Goal: Transaction & Acquisition: Purchase product/service

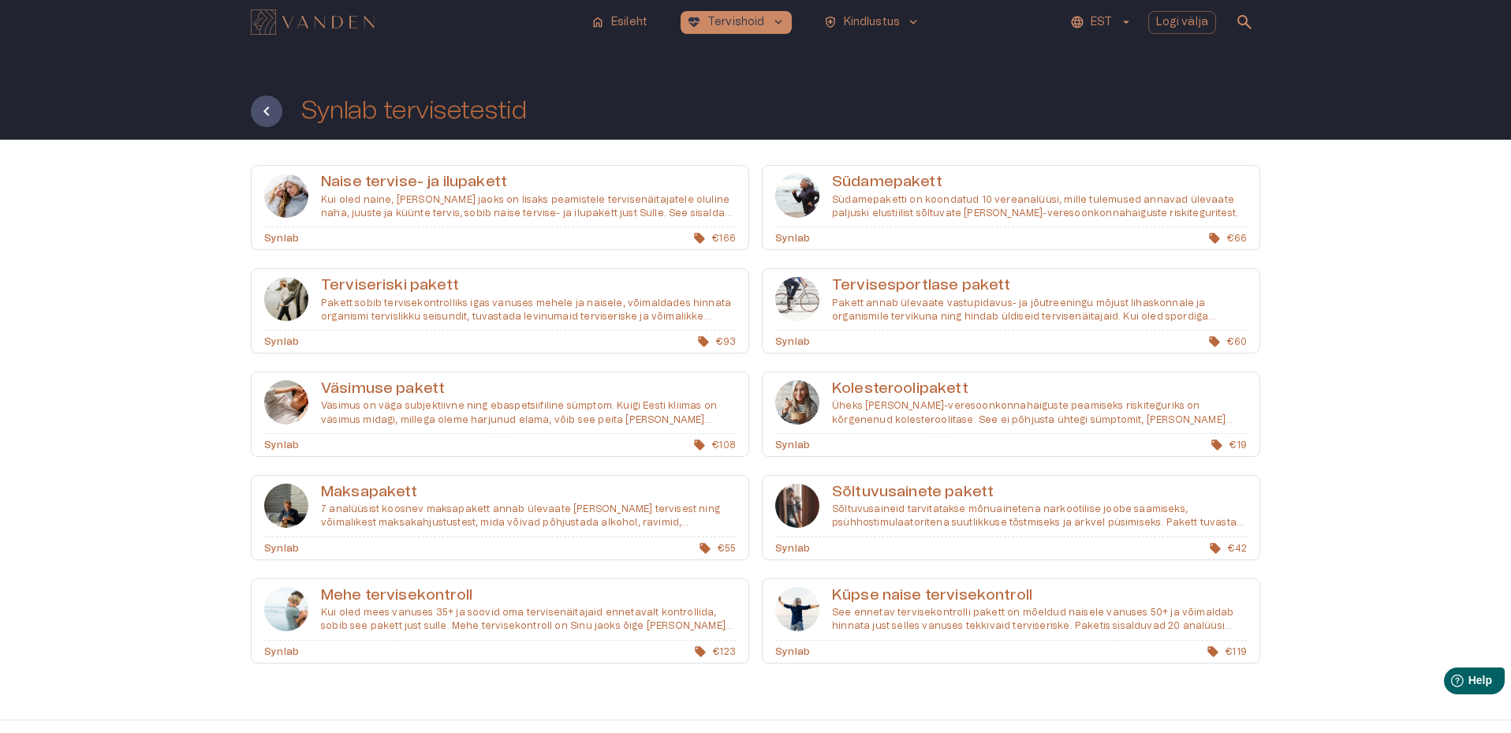
click at [384, 415] on p "Väsimus on väga subjektiivne ning ebaspetsiifiline sümptom. Kuigi Eesti kliimas…" at bounding box center [528, 412] width 415 height 27
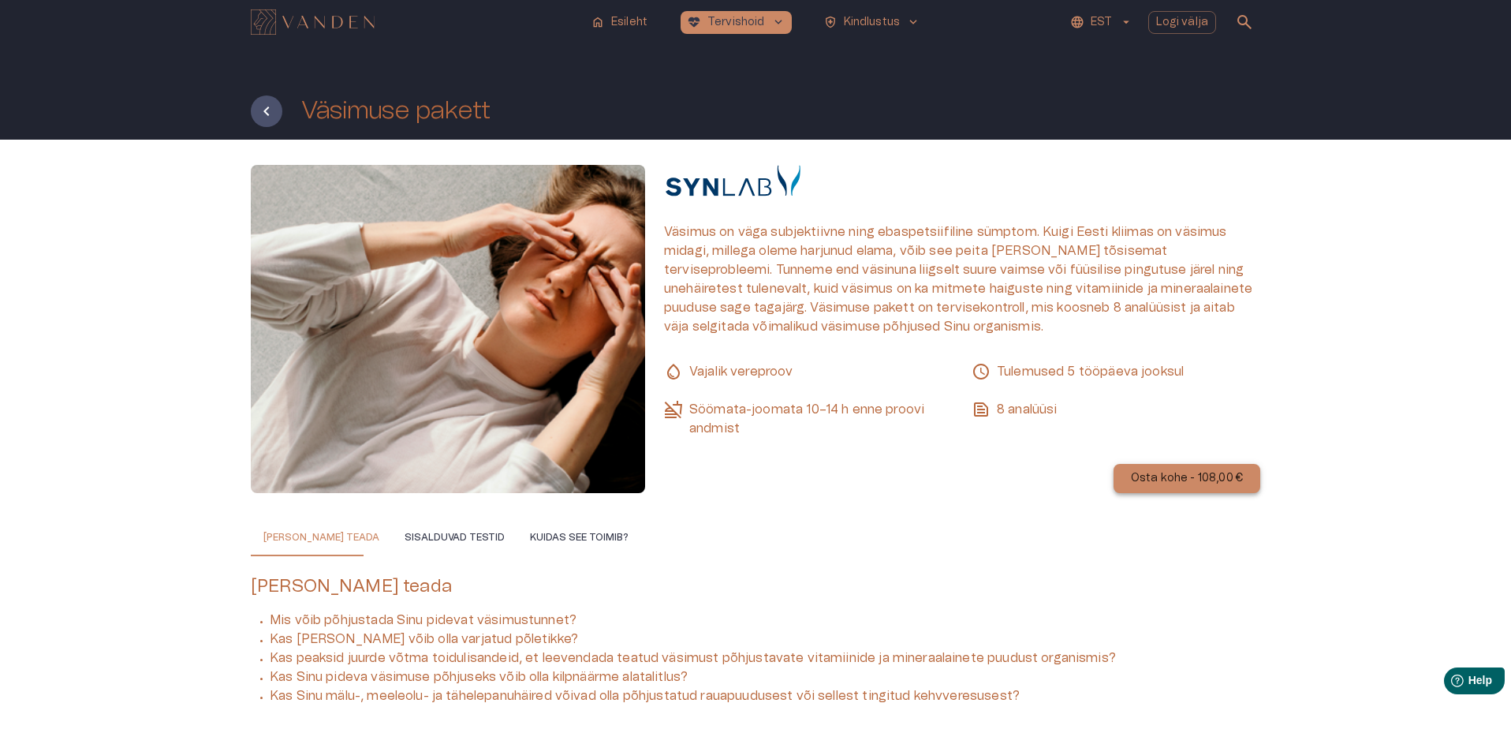
click at [1239, 479] on p "Osta kohe - 108,00 €" at bounding box center [1187, 478] width 112 height 17
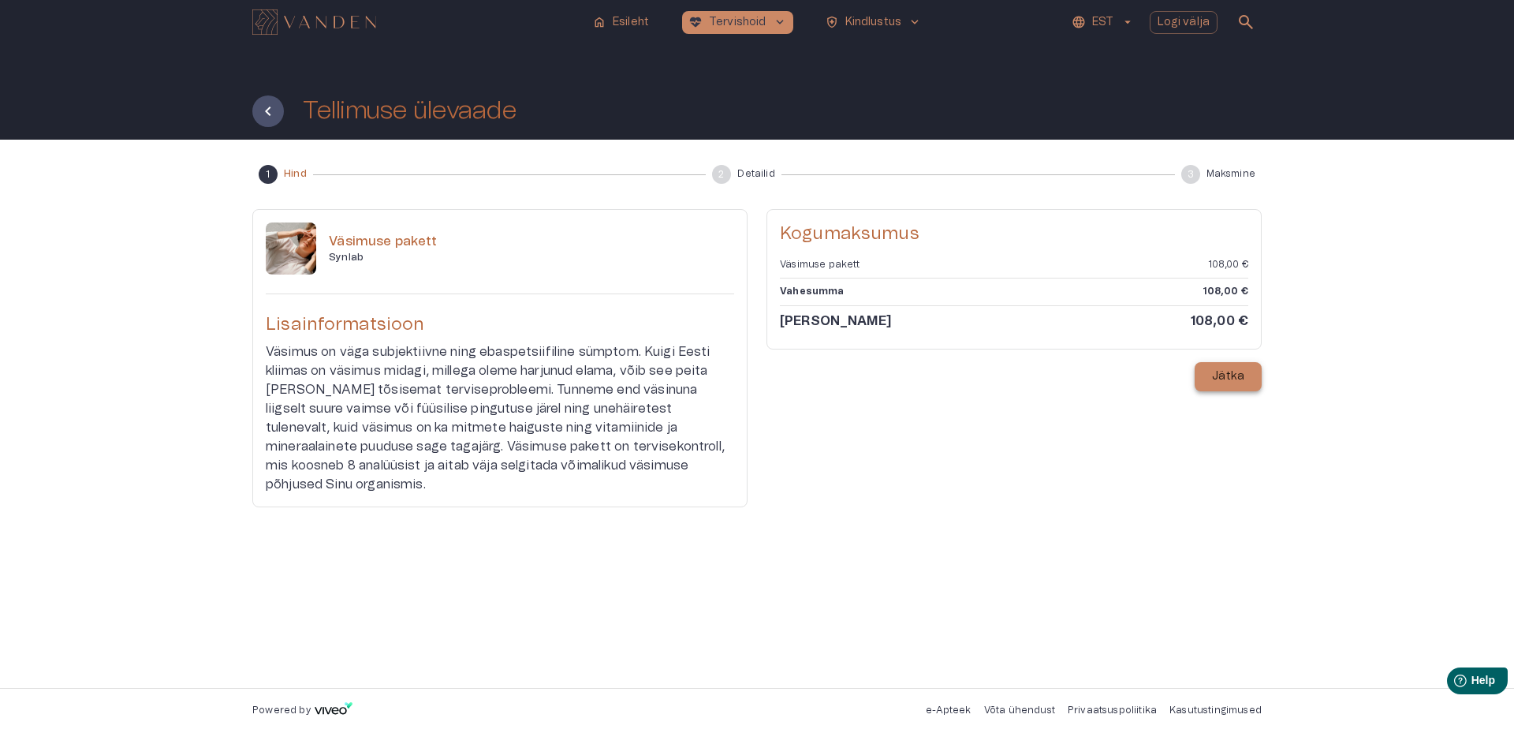
click at [1237, 377] on p "Jätka" at bounding box center [1228, 376] width 32 height 17
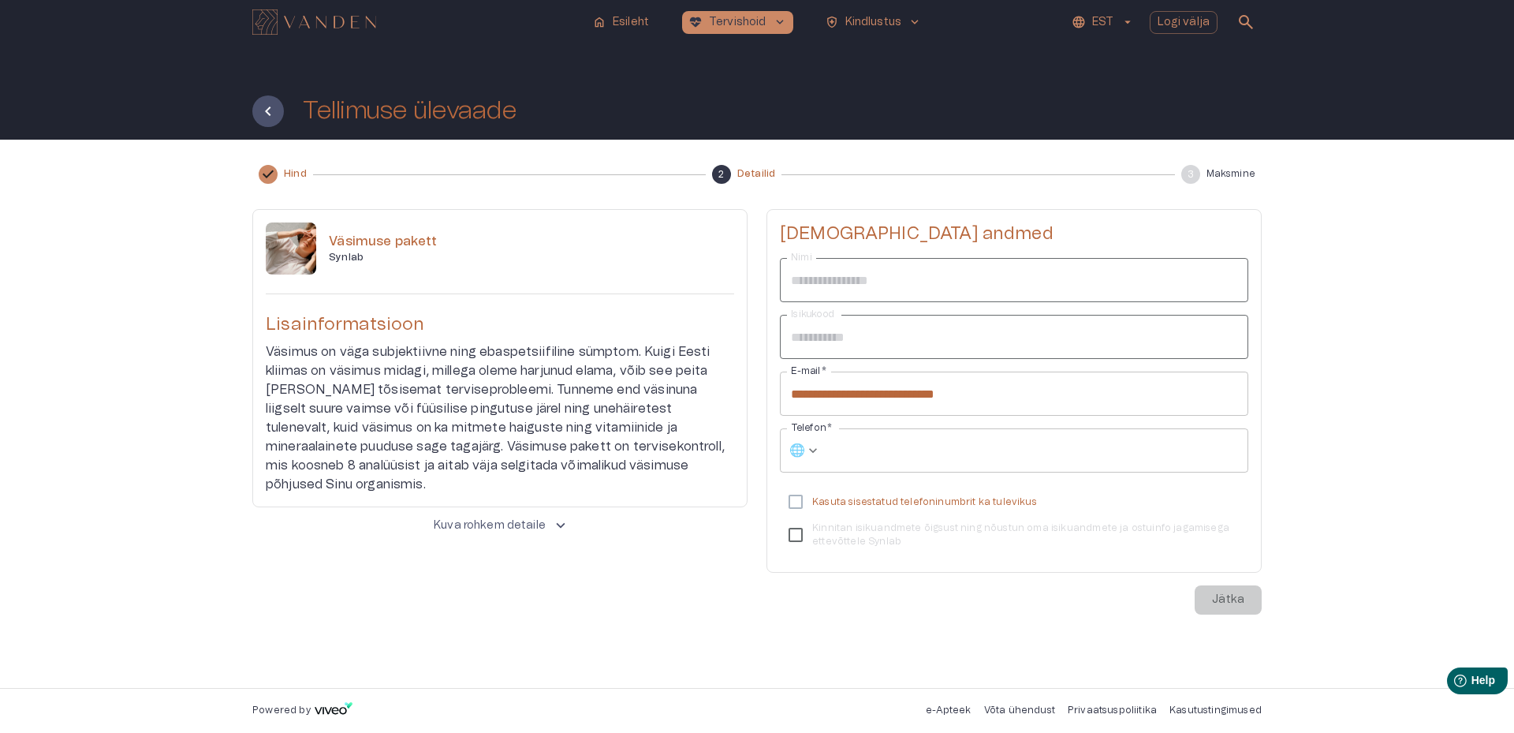
click at [989, 452] on input "Telefon   *" at bounding box center [1037, 450] width 421 height 44
type input "**********"
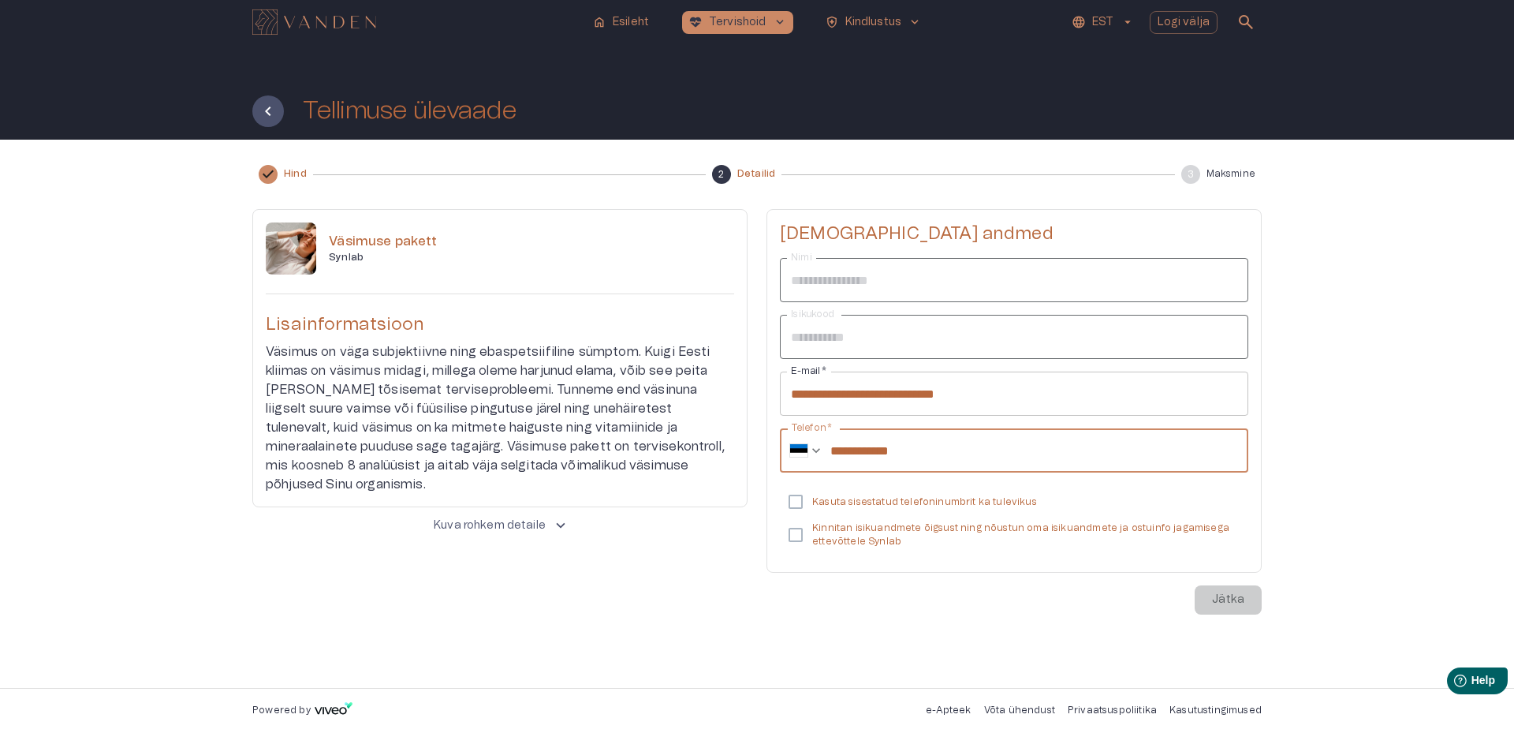
click at [958, 502] on p "Kasuta sisestatud telefoninumbrit ka tulevikus" at bounding box center [924, 501] width 225 height 13
click at [970, 525] on p "Kinnitan isikuandmete õigsust ning nõustun oma isikuandmete ja ostuinfo jagamis…" at bounding box center [1024, 534] width 424 height 27
click at [1215, 595] on p "Jätka" at bounding box center [1228, 600] width 32 height 17
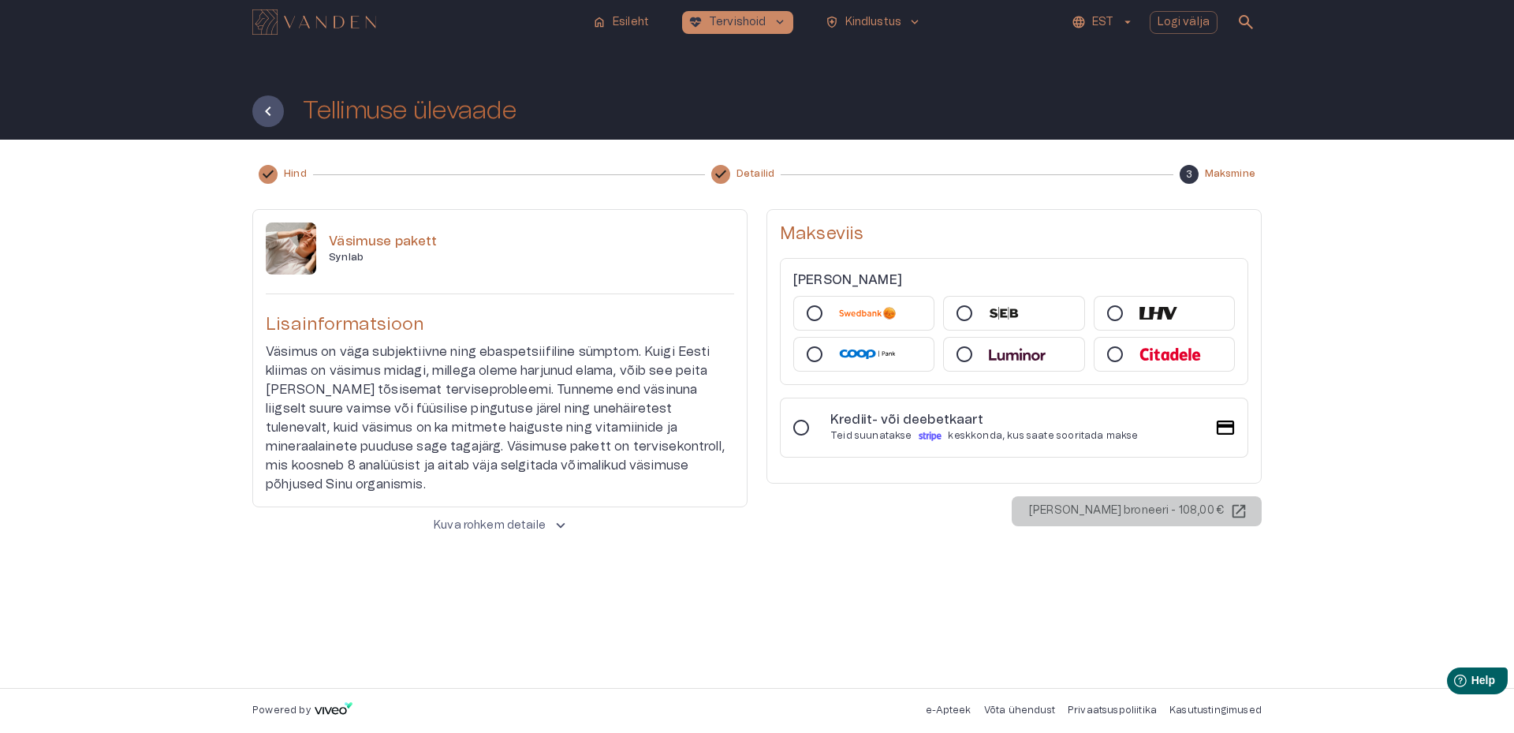
click at [1040, 306] on div at bounding box center [1013, 313] width 141 height 35
click at [1088, 519] on p "Maksa ja broneeri - 108,00 €" at bounding box center [1126, 510] width 195 height 17
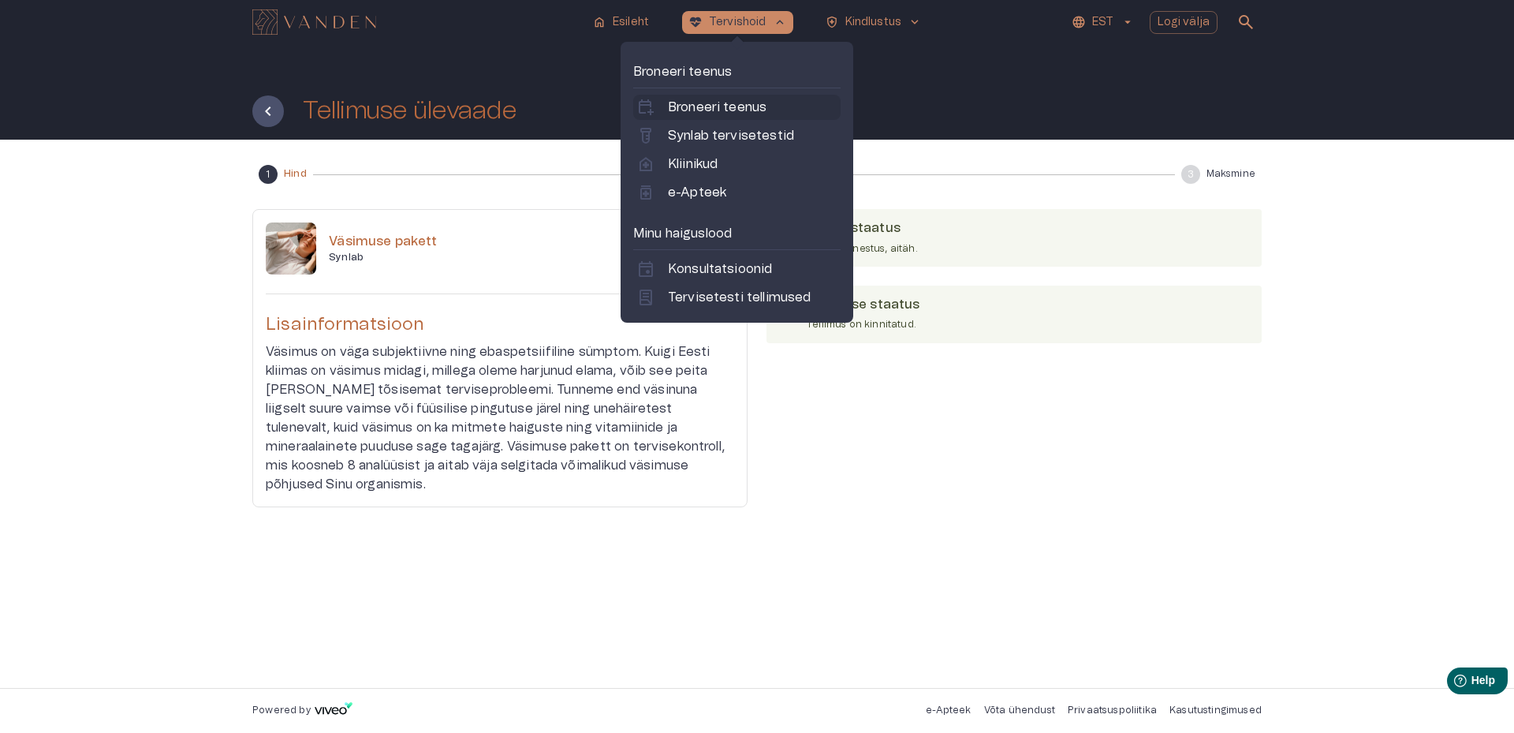
click at [716, 104] on p "Broneeri teenus" at bounding box center [717, 107] width 99 height 19
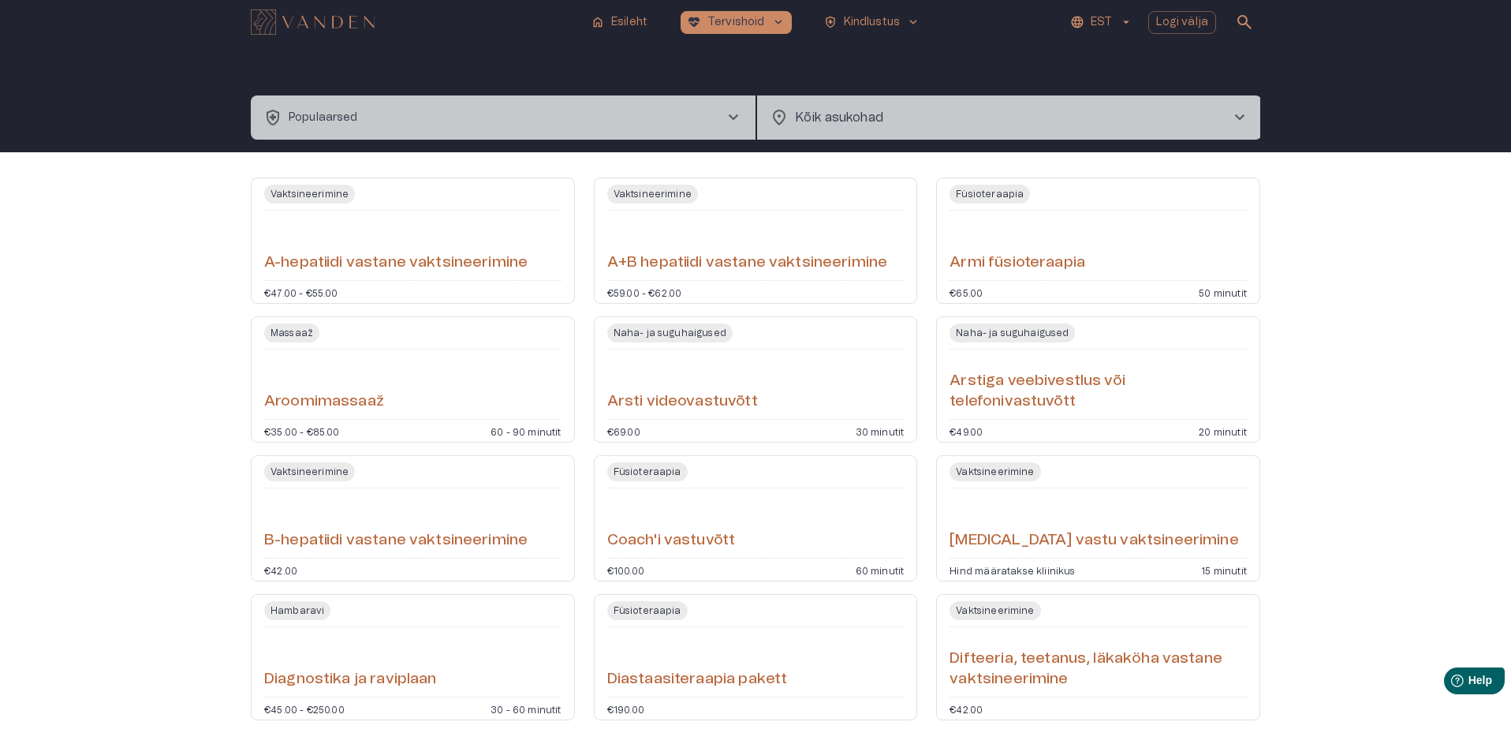
click at [719, 95] on button "health_and_safety Populaarsed chevron_right" at bounding box center [503, 117] width 505 height 44
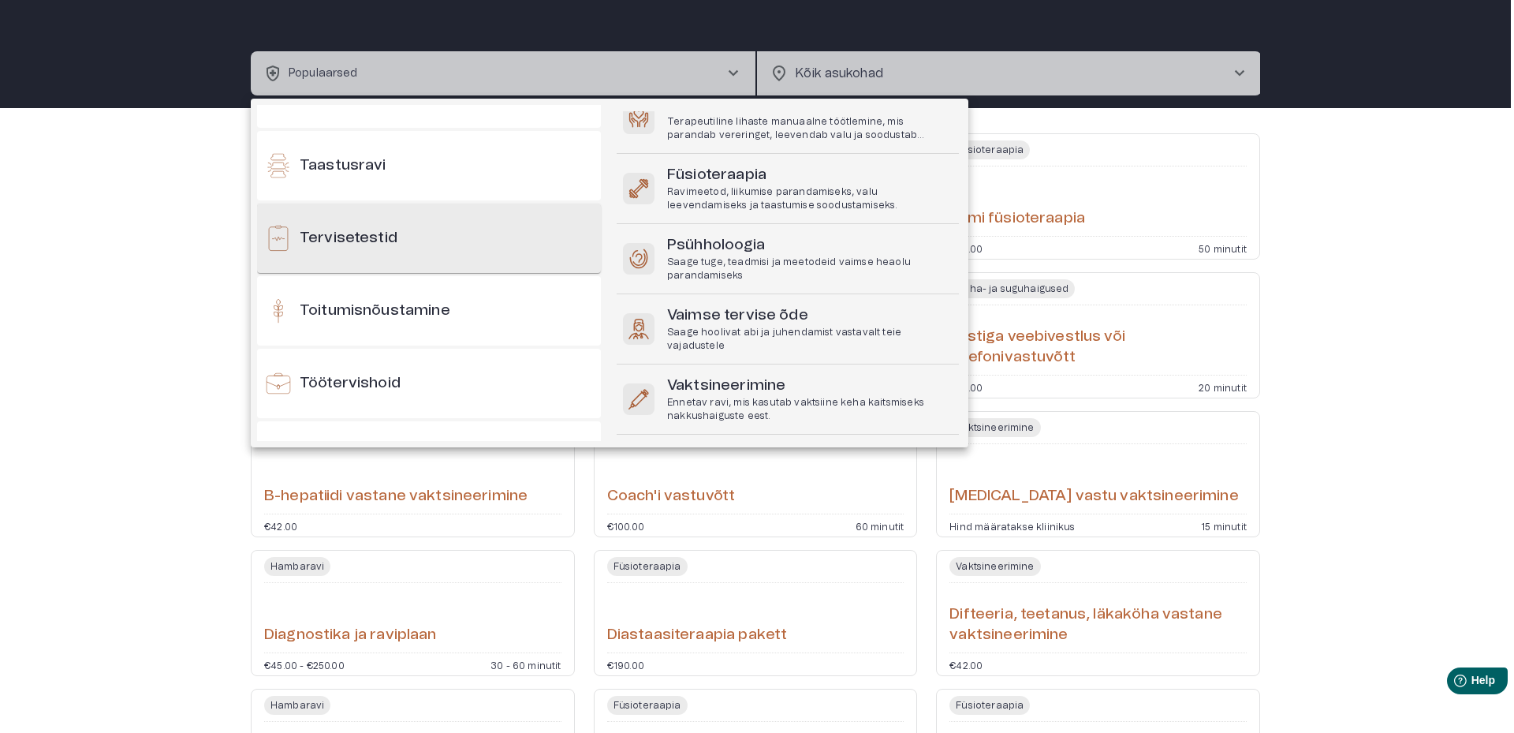
scroll to position [1499, 0]
click at [361, 234] on h6 "Tervisetestid" at bounding box center [349, 237] width 98 height 21
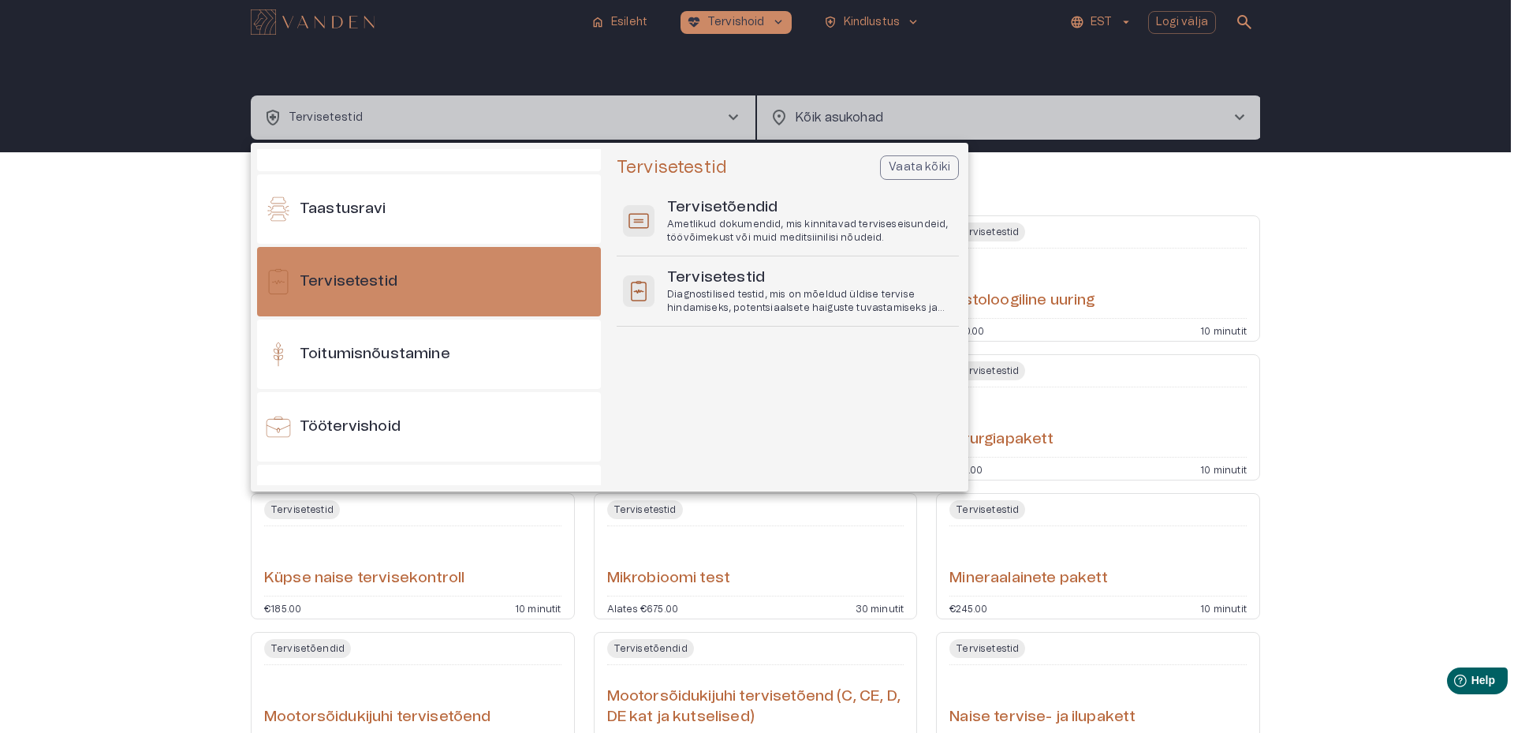
click at [1432, 240] on div at bounding box center [757, 366] width 1514 height 733
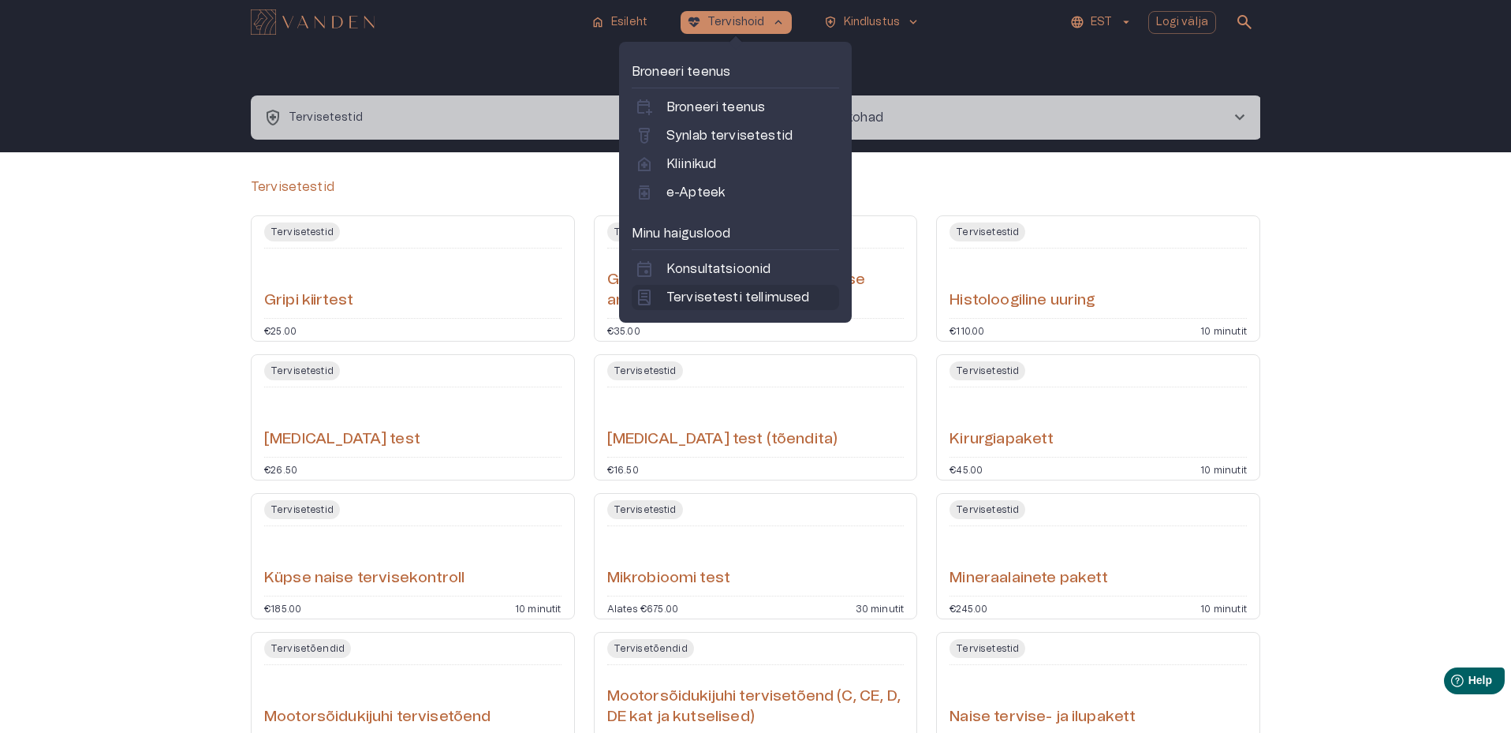
click at [734, 298] on p "Tervisetesti tellimused" at bounding box center [737, 297] width 143 height 19
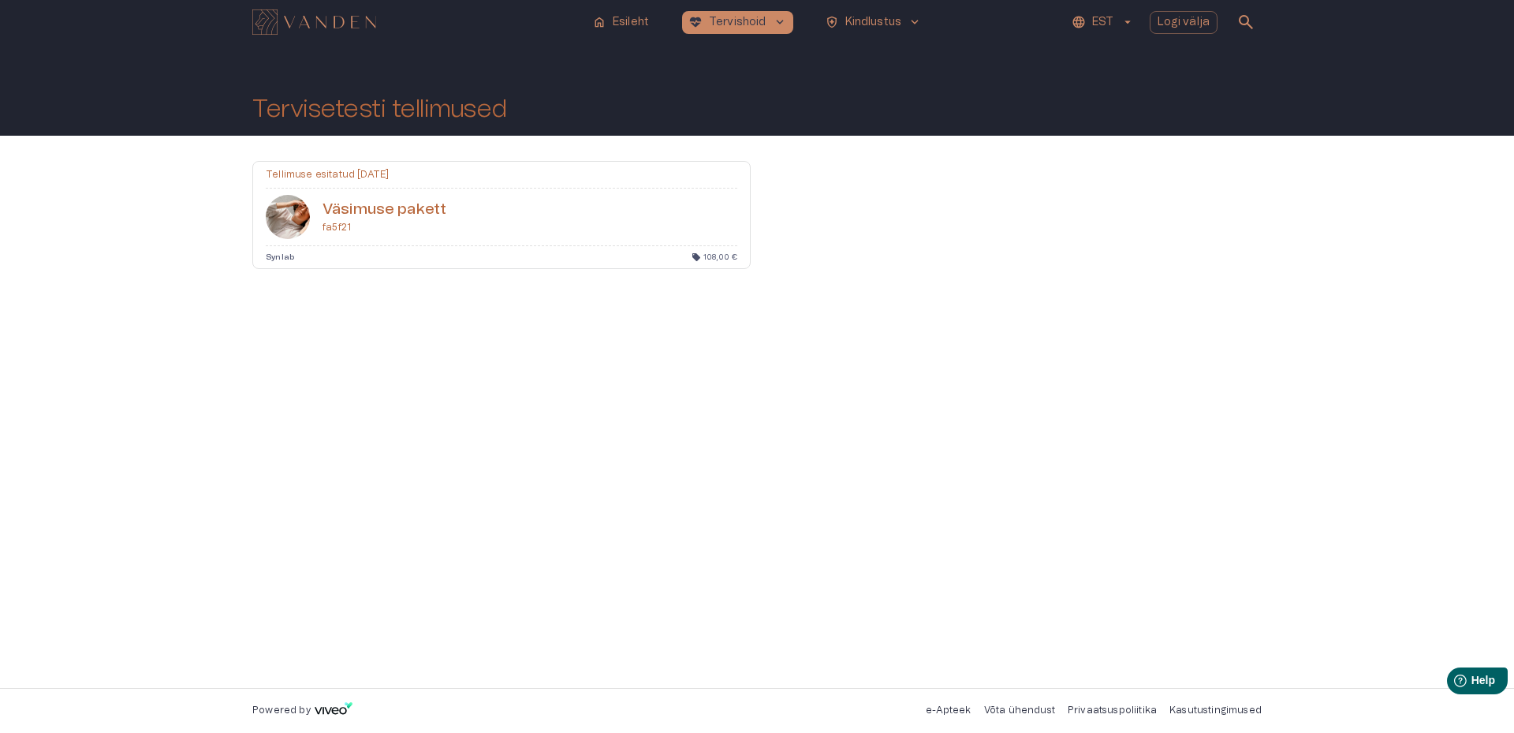
click at [510, 206] on div "Väsimuse pakett fa5f21" at bounding box center [501, 217] width 497 height 57
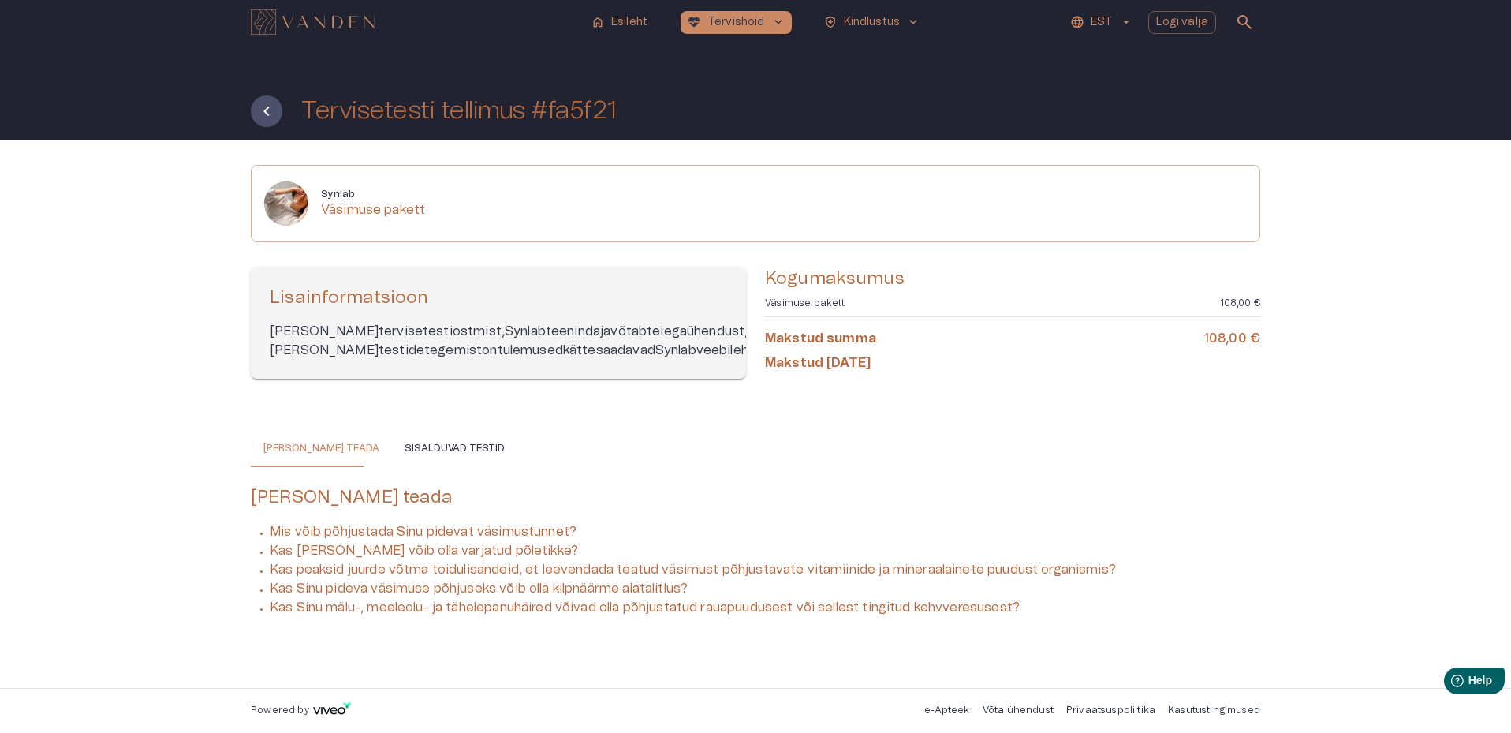
scroll to position [6, 0]
click at [412, 459] on button "Sisalduvad testid" at bounding box center [454, 448] width 125 height 38
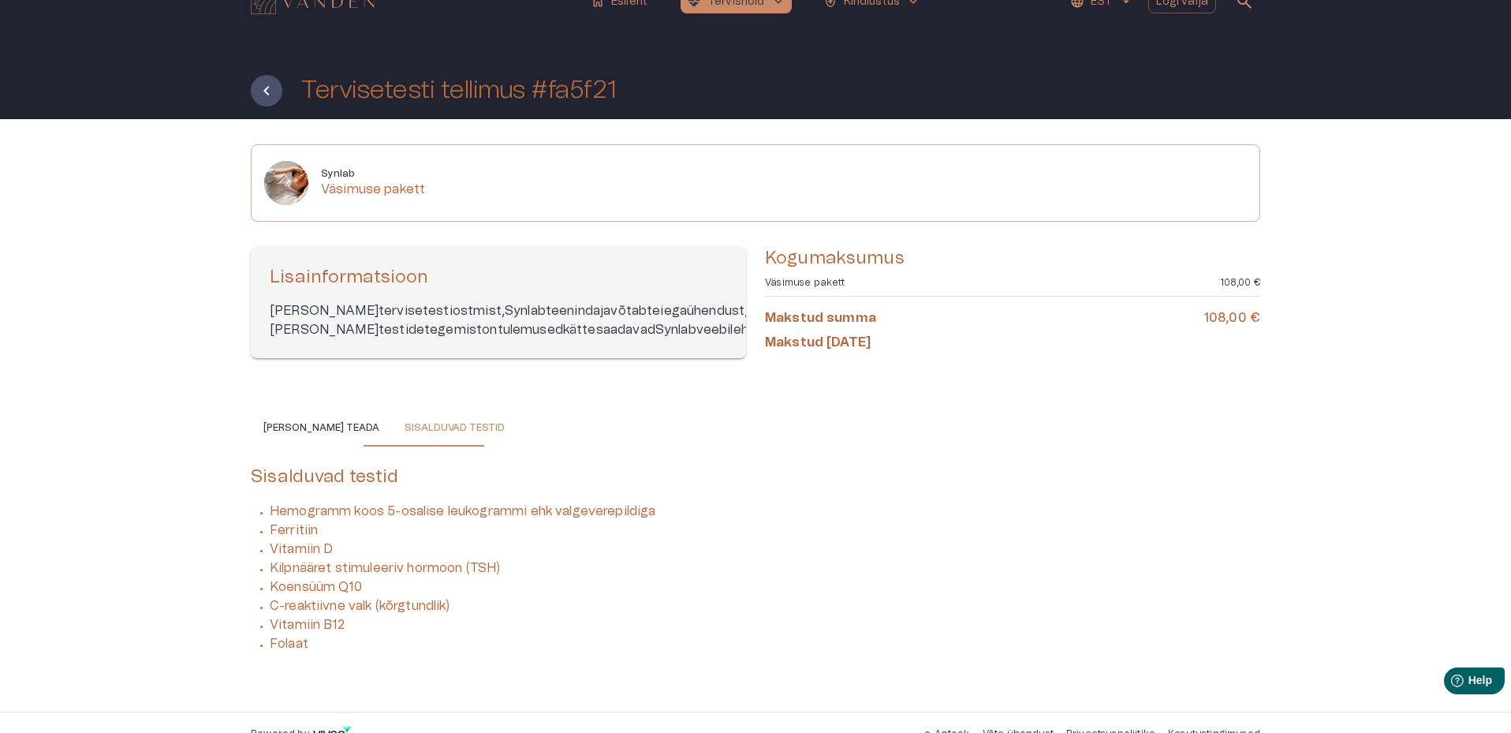
scroll to position [0, 0]
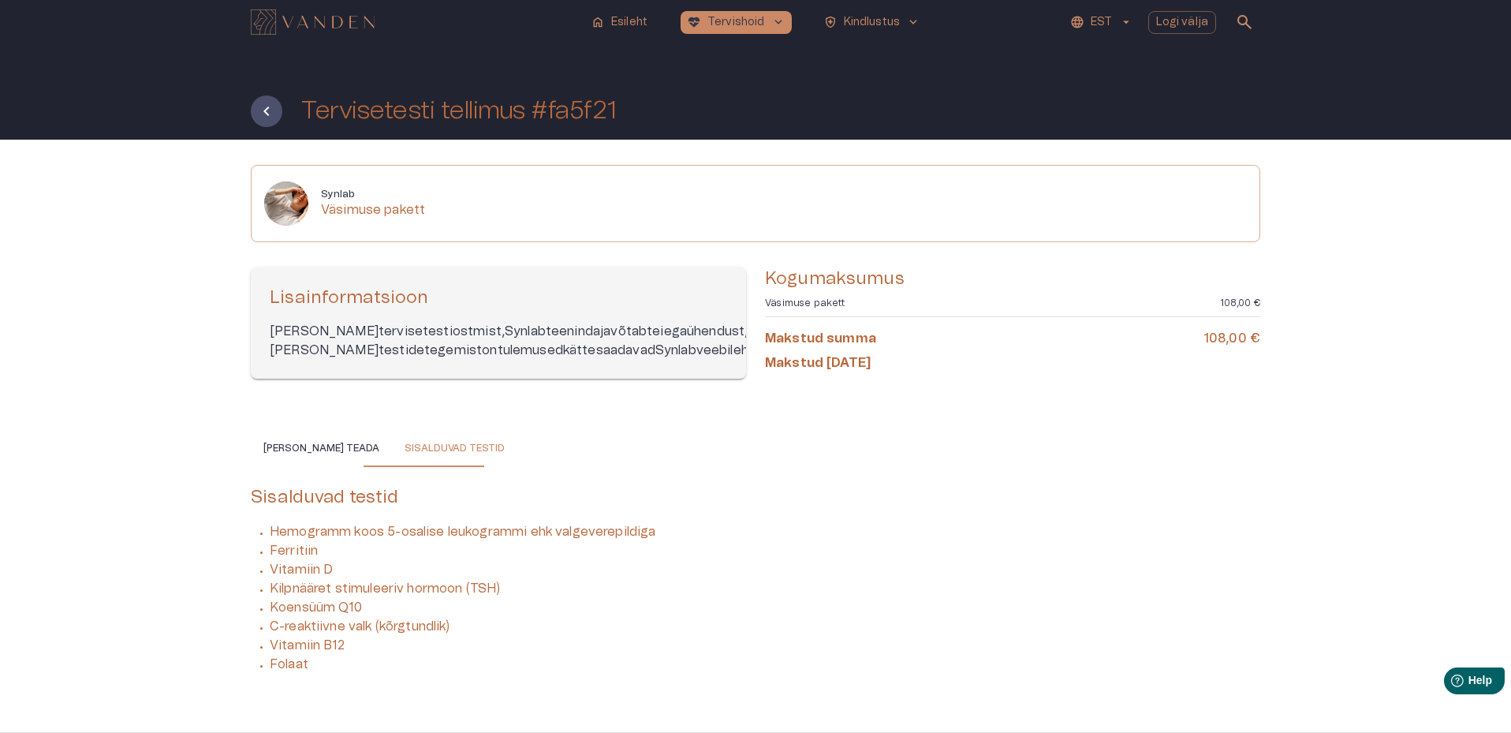
click at [316, 467] on button "[PERSON_NAME] teada" at bounding box center [321, 448] width 141 height 38
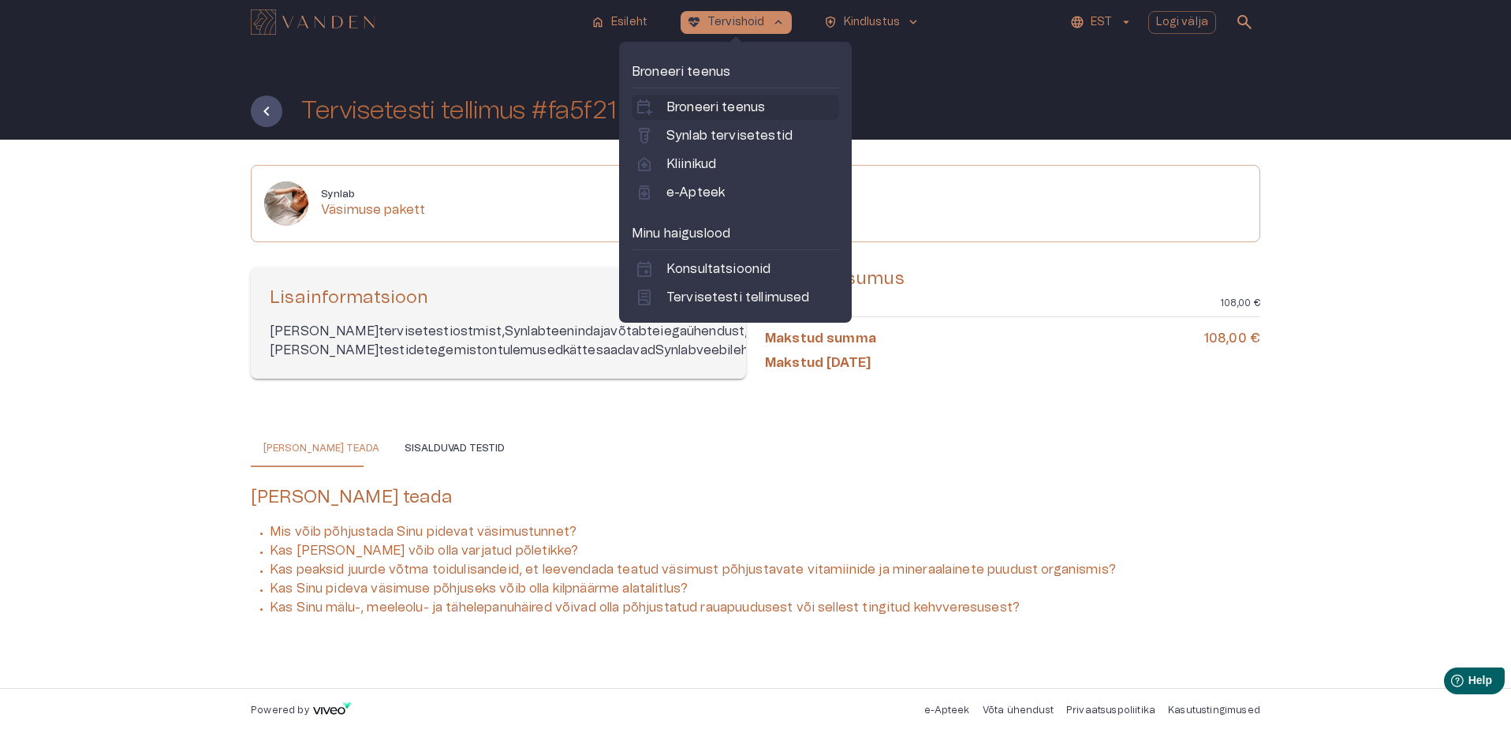
click at [698, 103] on p "Broneeri teenus" at bounding box center [715, 107] width 99 height 19
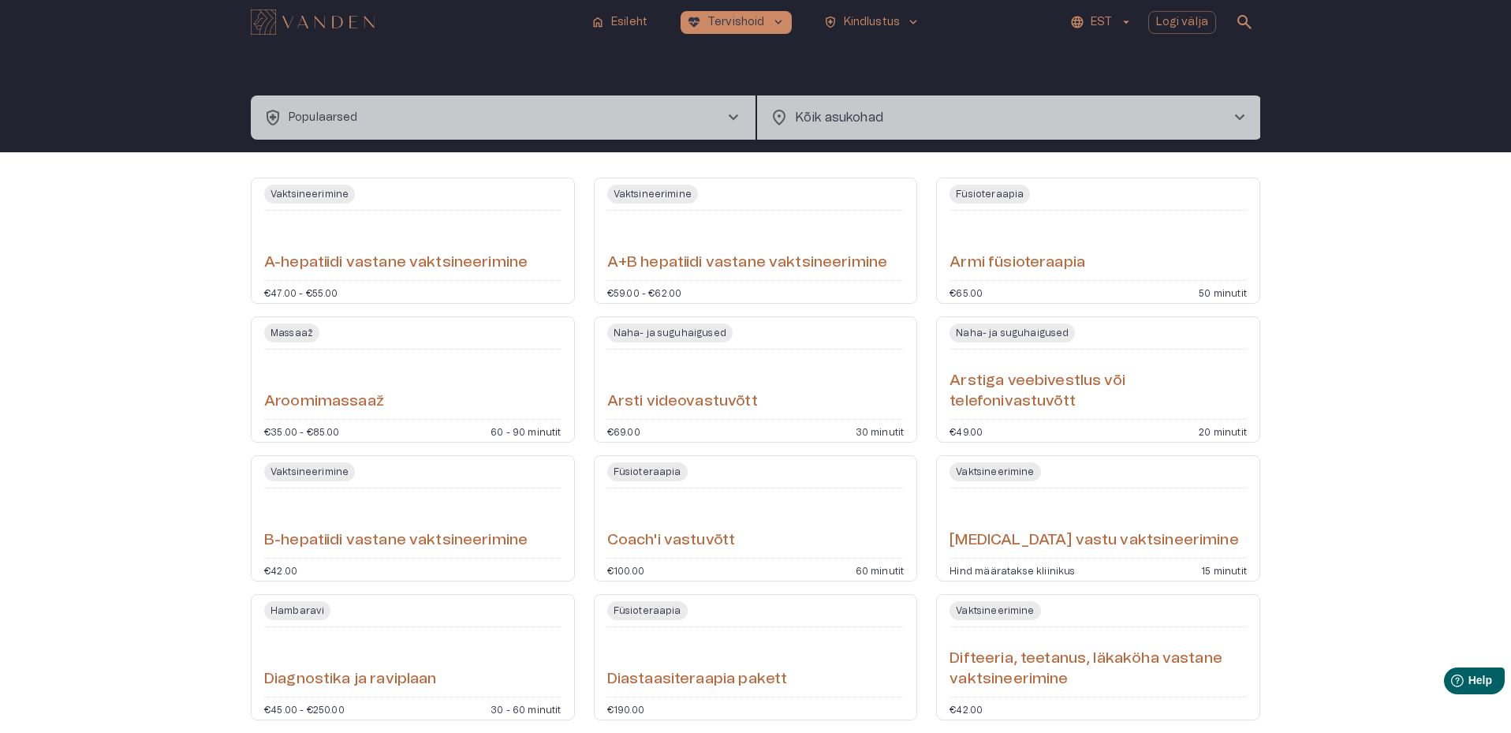
click at [590, 116] on button "health_and_safety Populaarsed chevron_right" at bounding box center [503, 117] width 505 height 44
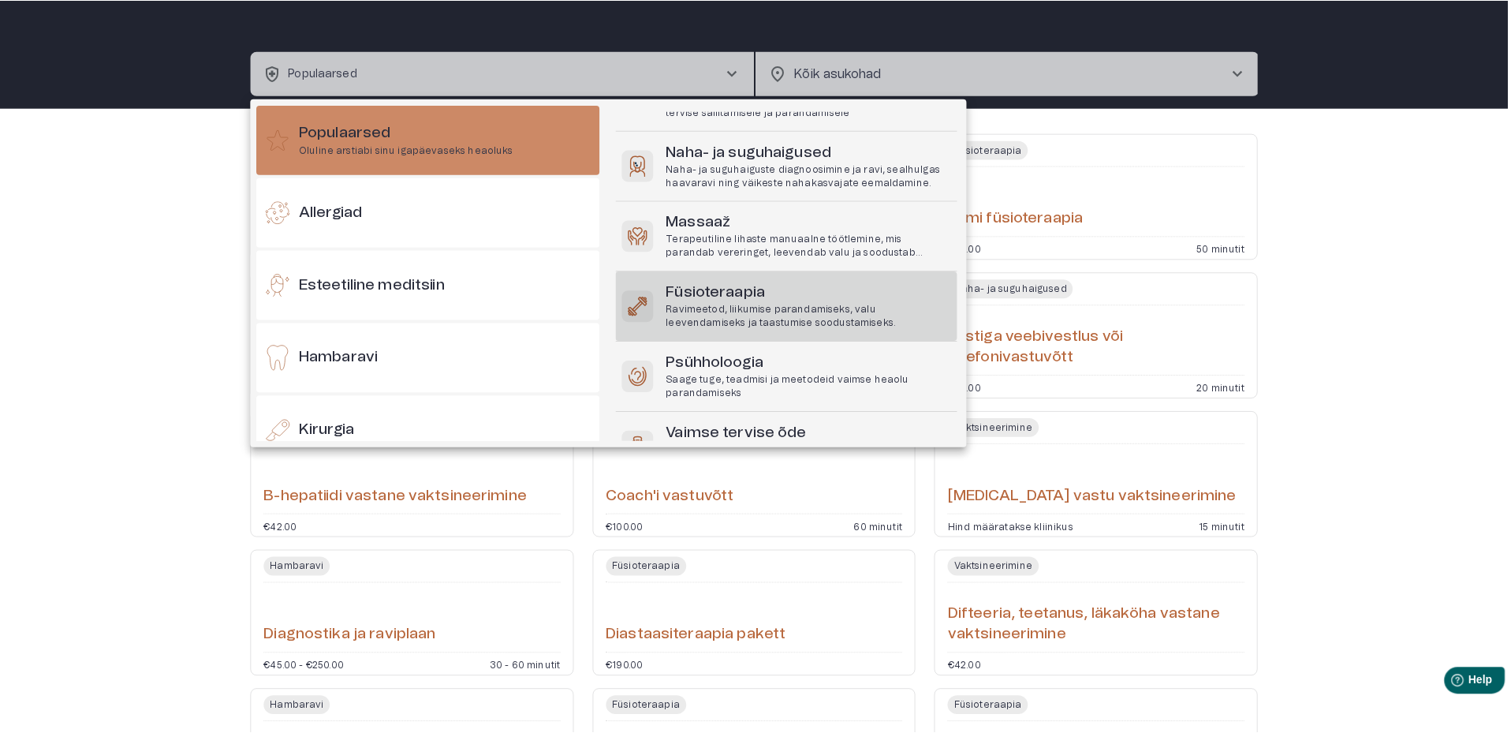
scroll to position [199, 0]
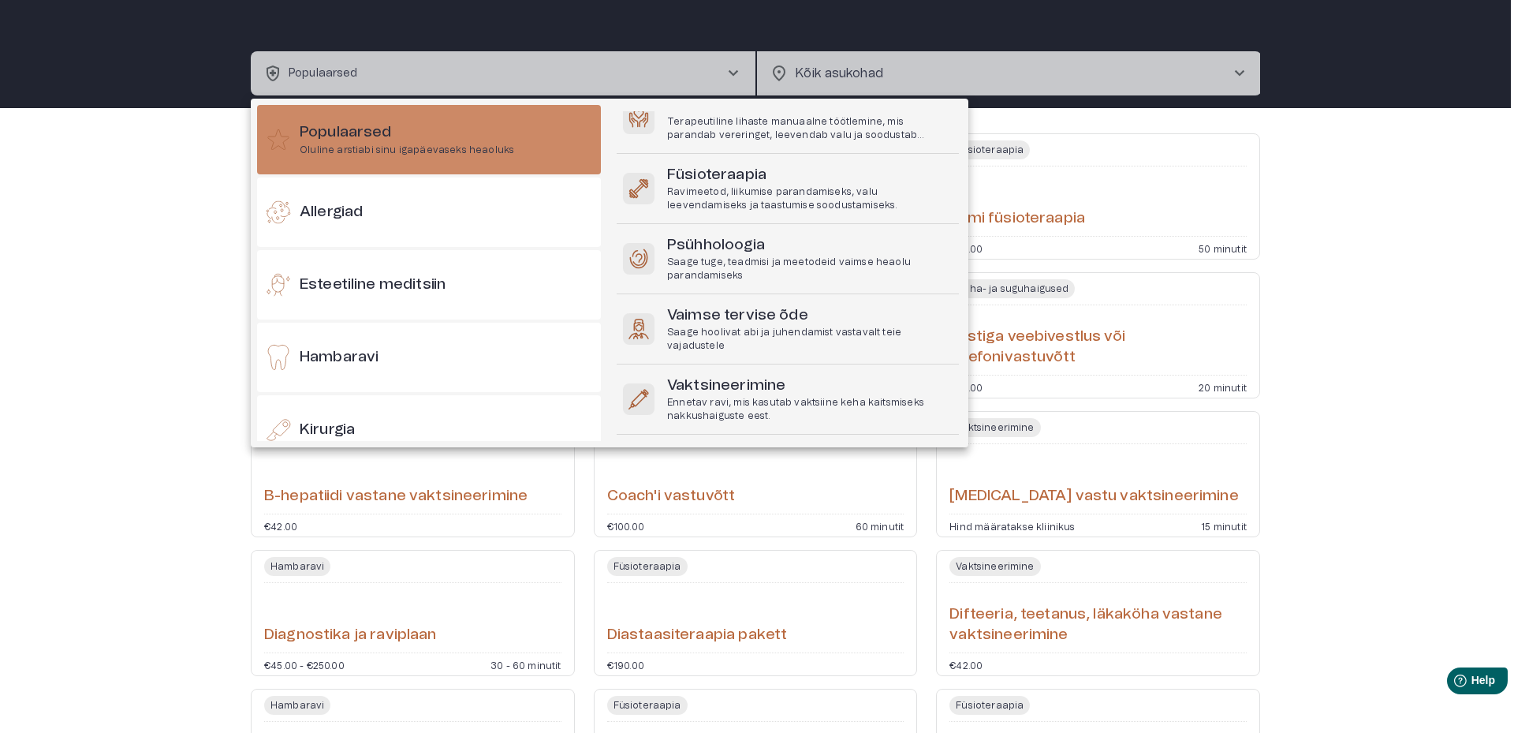
click at [863, 70] on div at bounding box center [757, 366] width 1514 height 733
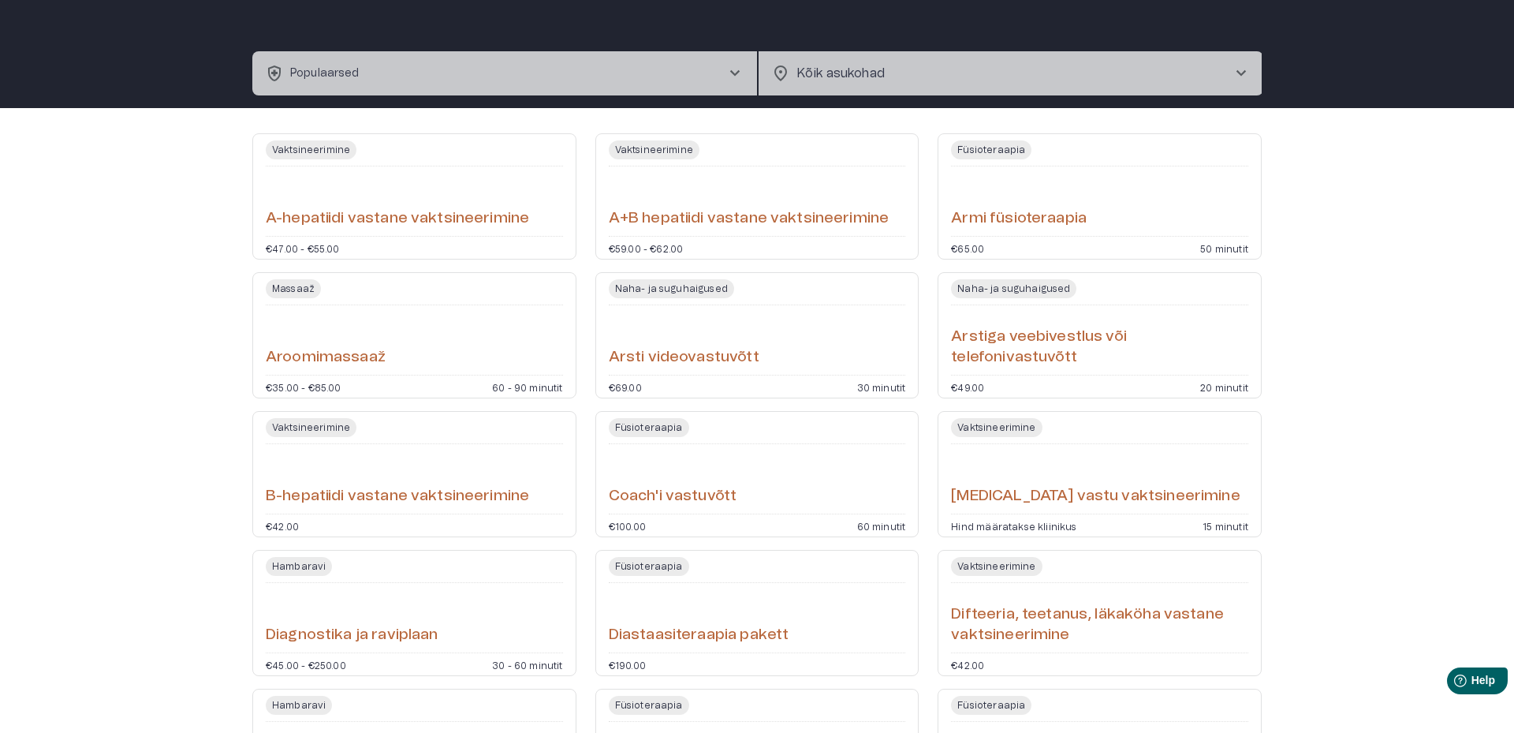
click at [1138, 68] on body "home Esileht [MEDICAL_DATA]_heart Tervishoid keyboard_arrow_down health_and_saf…" at bounding box center [757, 322] width 1514 height 733
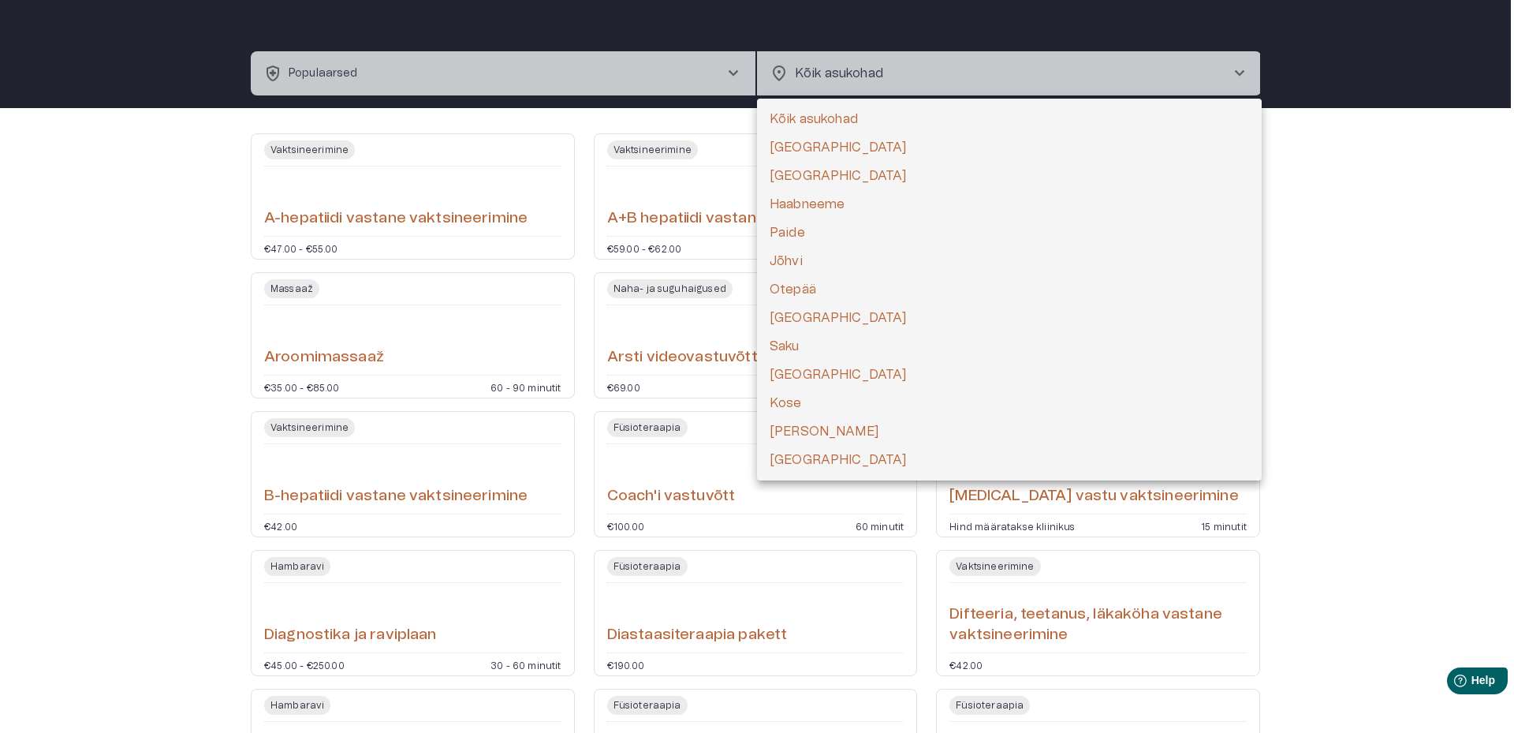
click at [831, 142] on li "[GEOGRAPHIC_DATA]" at bounding box center [1009, 147] width 505 height 28
type input "**********"
click at [899, 77] on body "**********" at bounding box center [757, 322] width 1514 height 733
click at [899, 77] on div at bounding box center [757, 366] width 1514 height 733
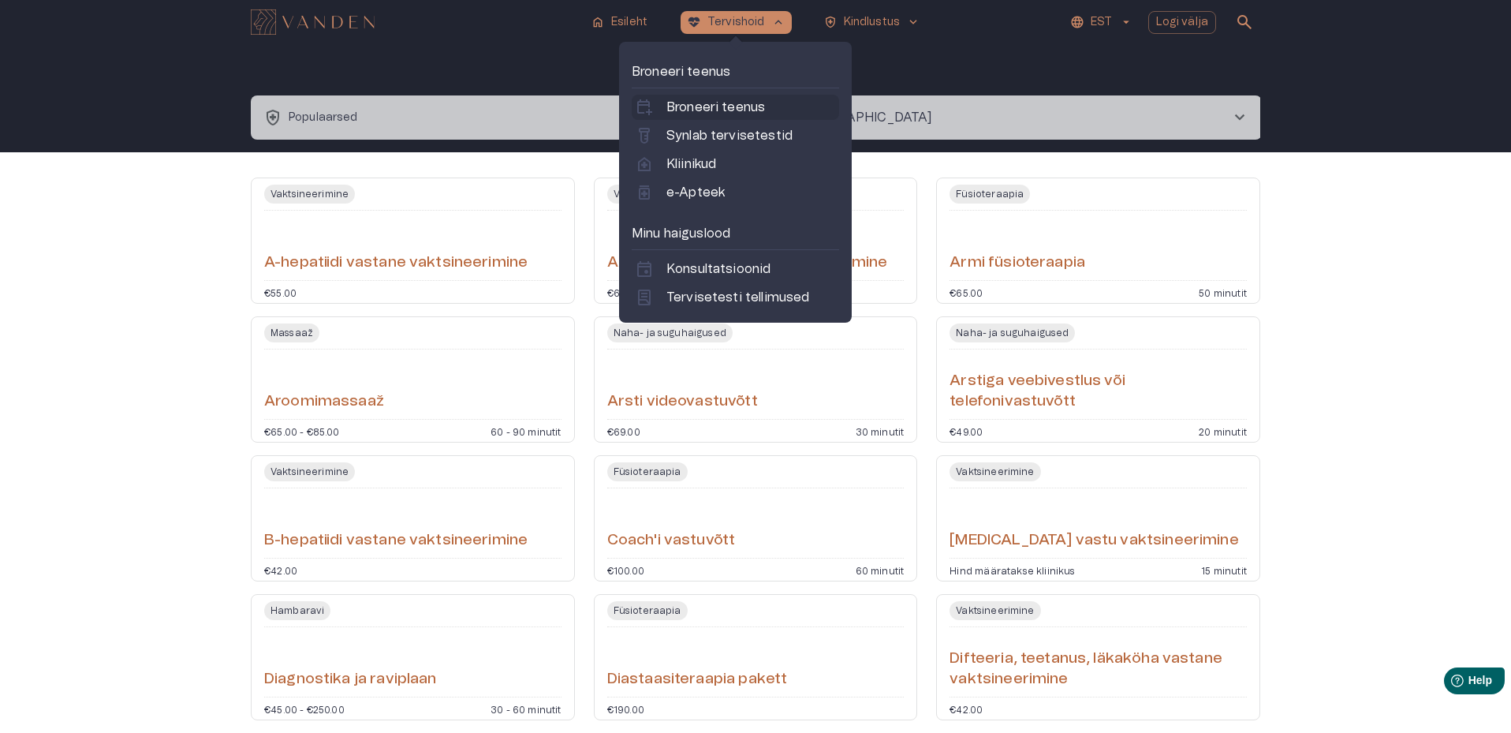
click at [720, 100] on p "Broneeri teenus" at bounding box center [715, 107] width 99 height 19
click at [750, 31] on button "ecg_heart Tervishoid keyboard_arrow_up" at bounding box center [736, 22] width 111 height 23
click at [717, 136] on p "Synlab tervisetestid" at bounding box center [729, 135] width 126 height 19
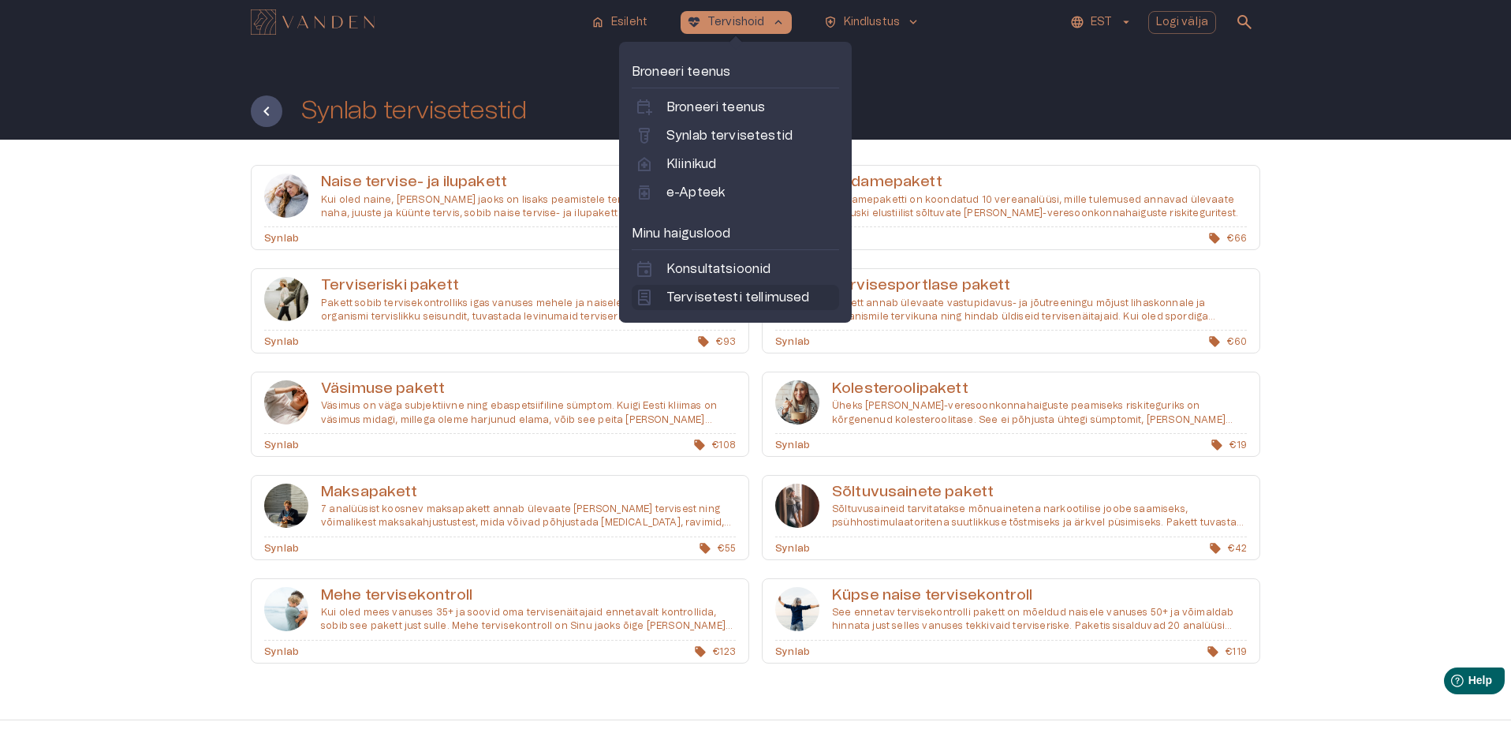
click at [761, 292] on p "Tervisetesti tellimused" at bounding box center [737, 297] width 143 height 19
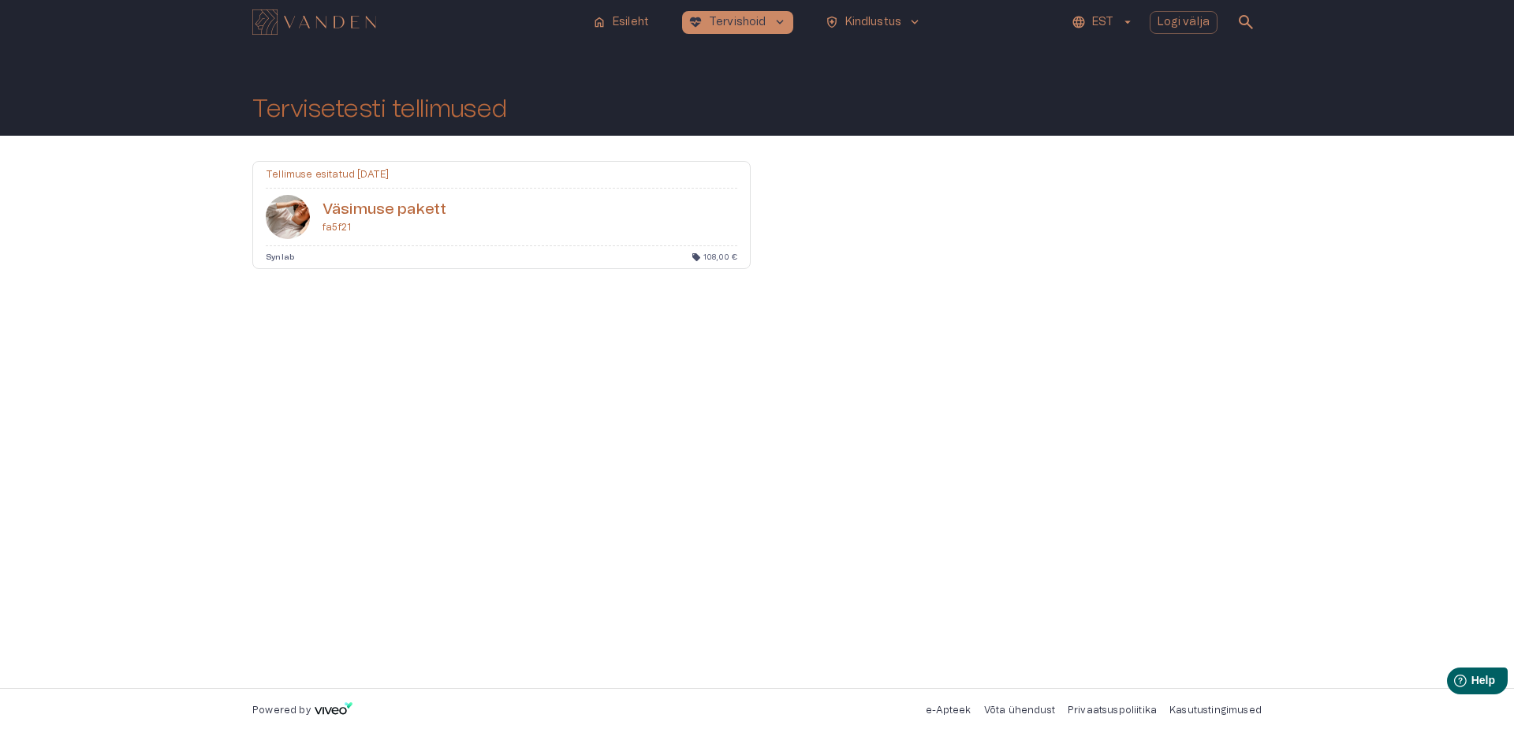
click at [599, 227] on div "Väsimuse pakett fa5f21" at bounding box center [501, 217] width 497 height 57
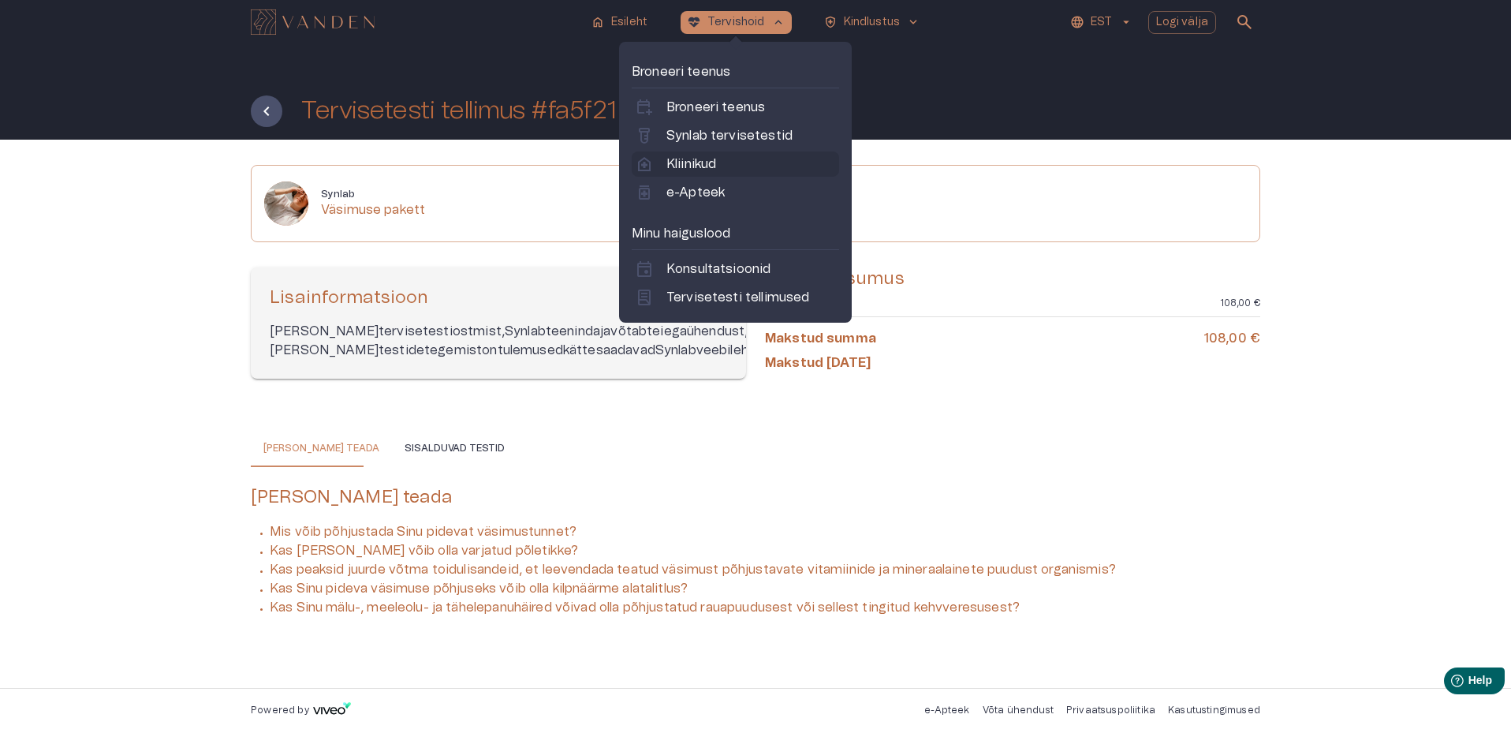
click at [705, 164] on p "Kliinikud" at bounding box center [691, 164] width 50 height 19
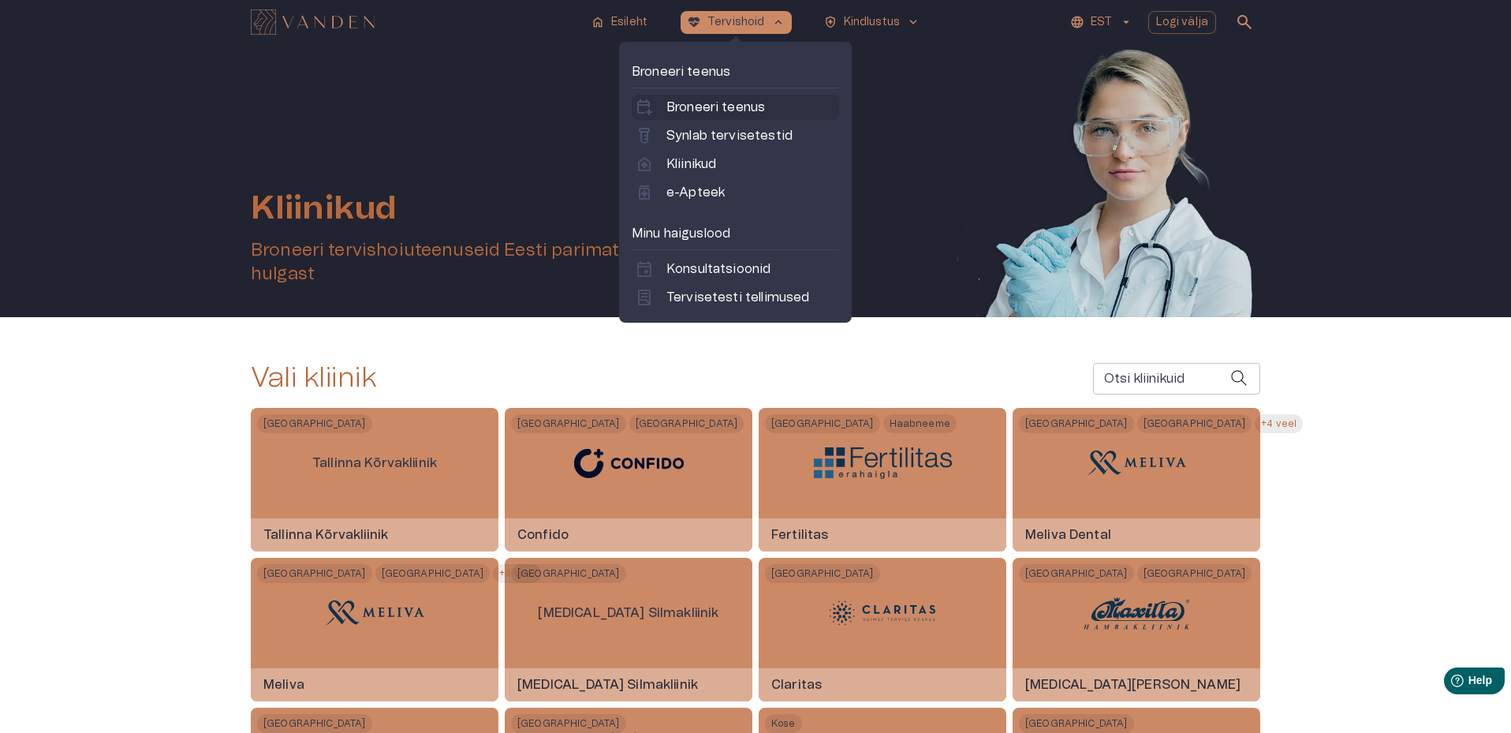
click at [737, 103] on p "Broneeri teenus" at bounding box center [715, 107] width 99 height 19
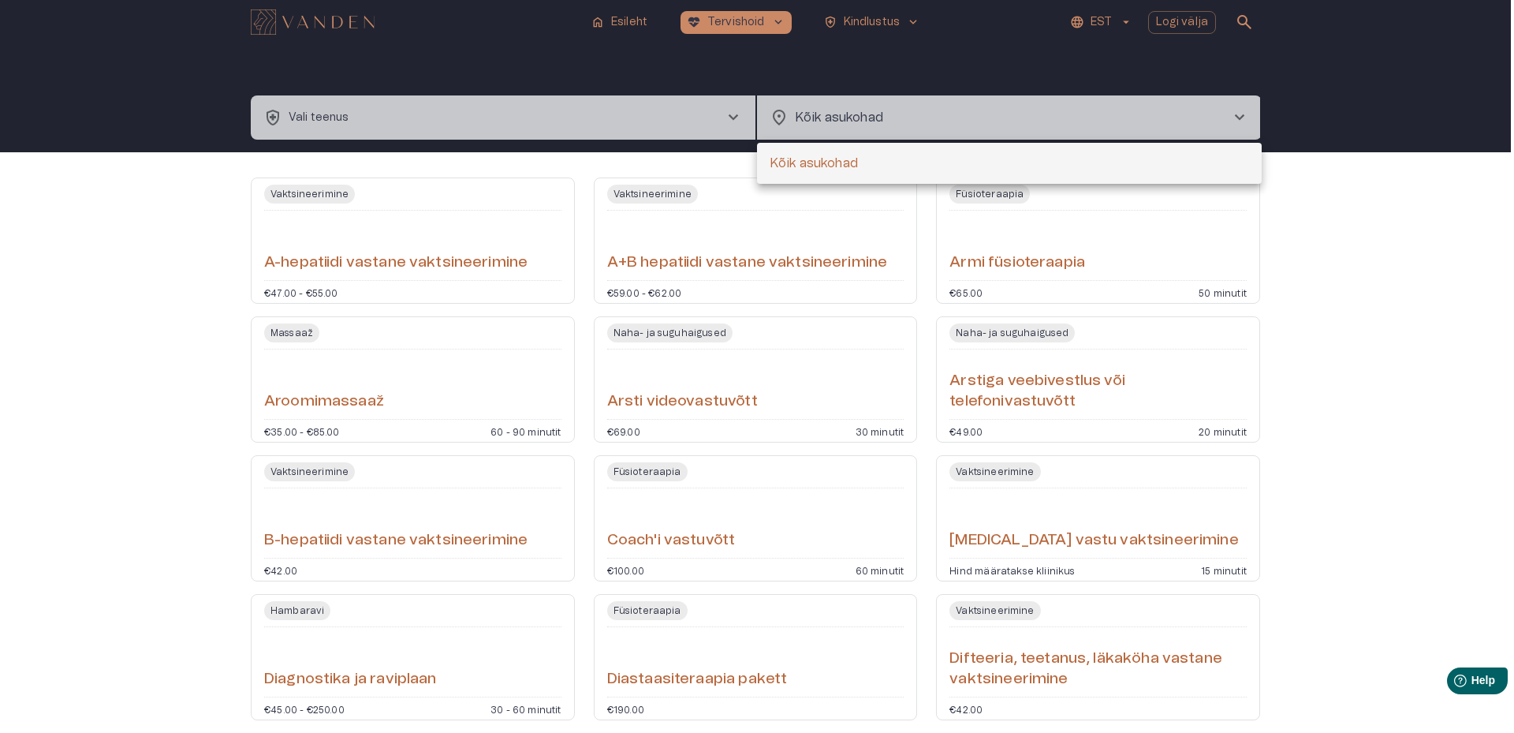
click at [942, 106] on body "home Esileht [MEDICAL_DATA]_heart Tervishoid keyboard_arrow_down health_and_saf…" at bounding box center [757, 366] width 1514 height 733
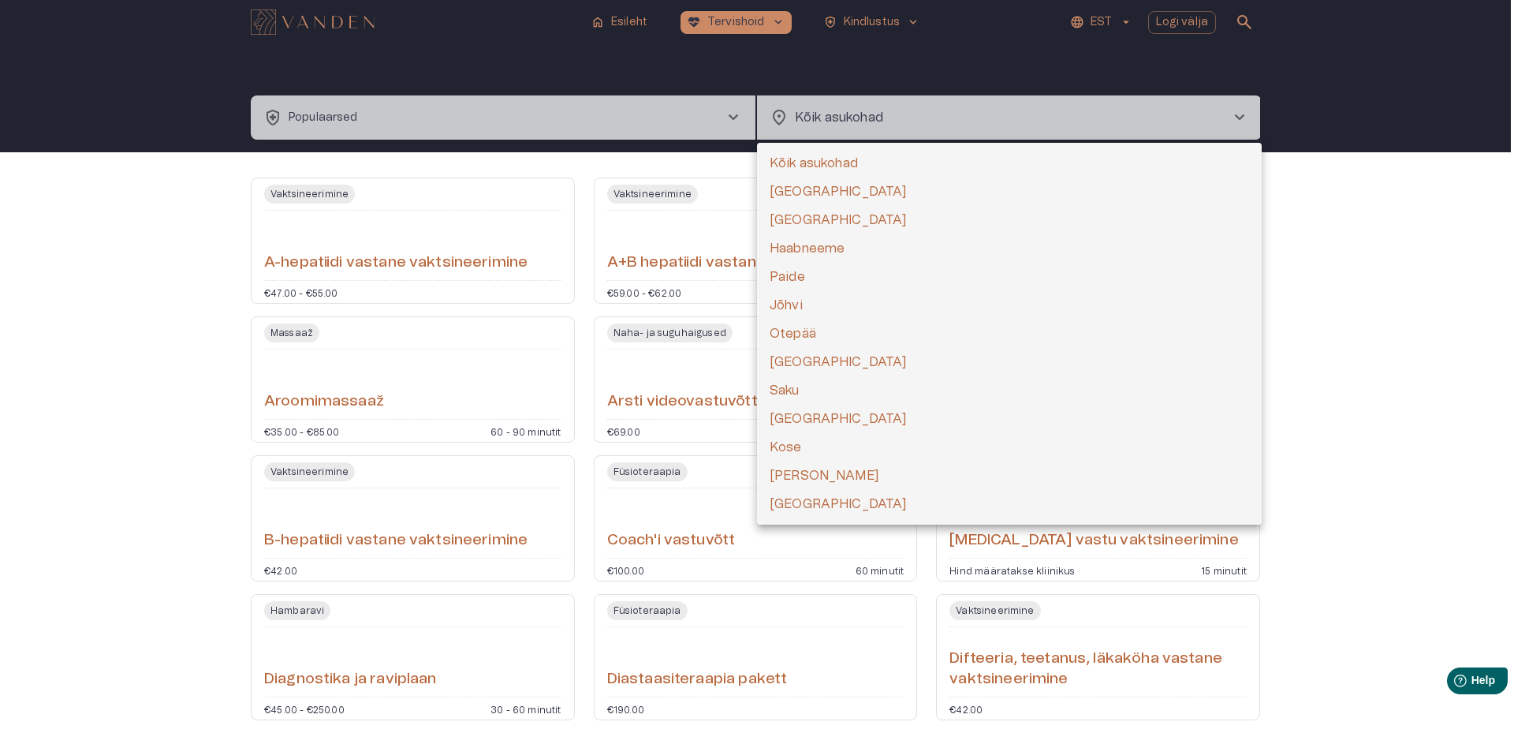
click at [1382, 338] on div at bounding box center [757, 366] width 1514 height 733
